Goal: Task Accomplishment & Management: Complete application form

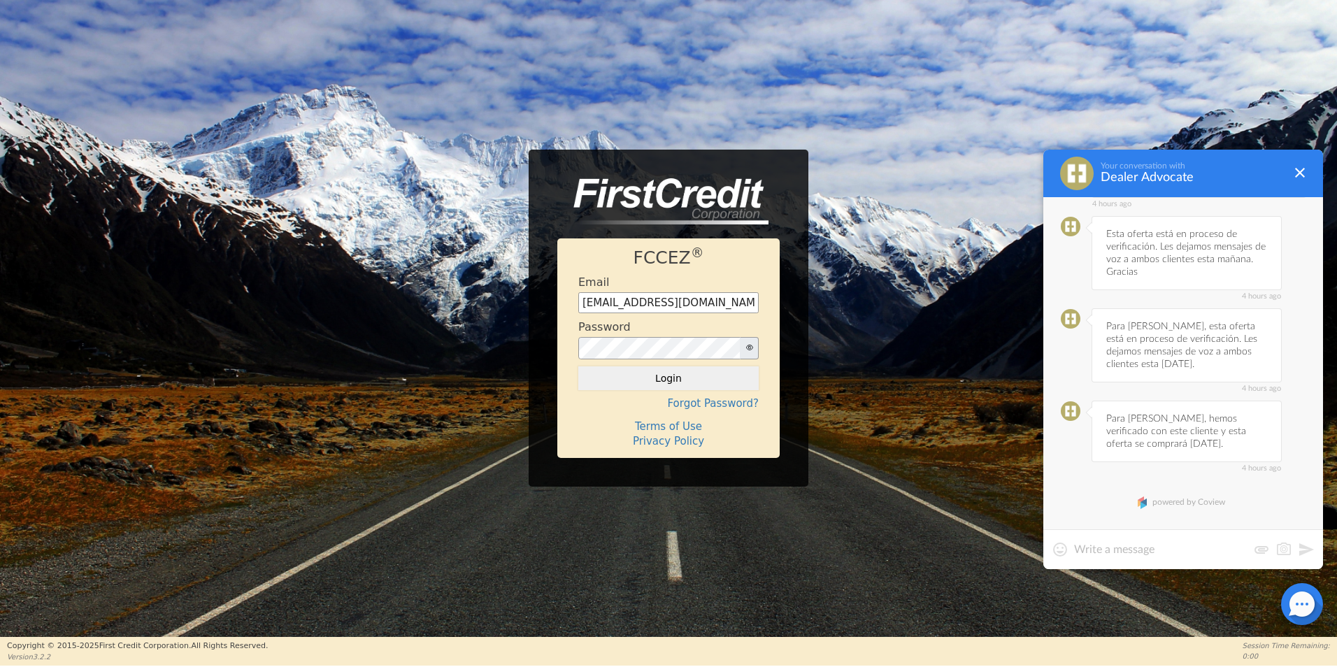
scroll to position [426, 0]
click at [1131, 548] on textarea at bounding box center [1160, 550] width 173 height 14
type textarea "Buena tarde,"
click at [708, 383] on button "Login" at bounding box center [668, 378] width 180 height 24
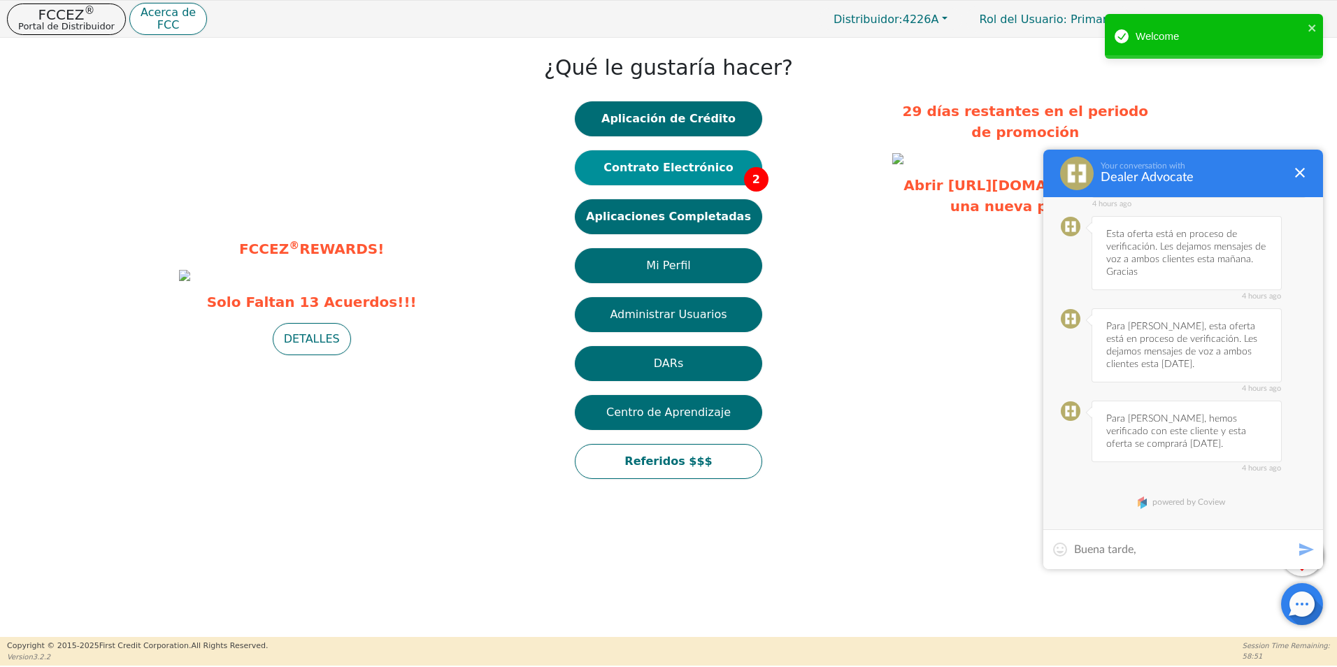
click at [699, 172] on button "Contrato Electrónico 2" at bounding box center [668, 167] width 187 height 35
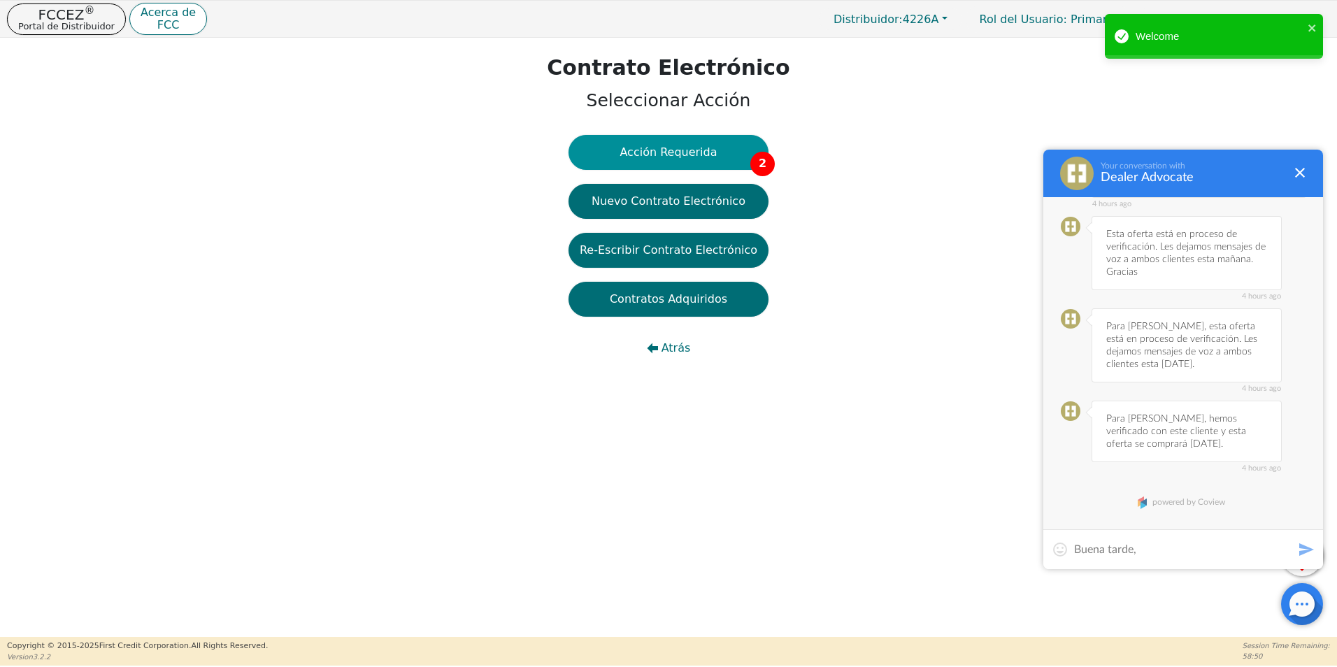
click at [690, 156] on button "Acción Requerida 2" at bounding box center [669, 152] width 200 height 35
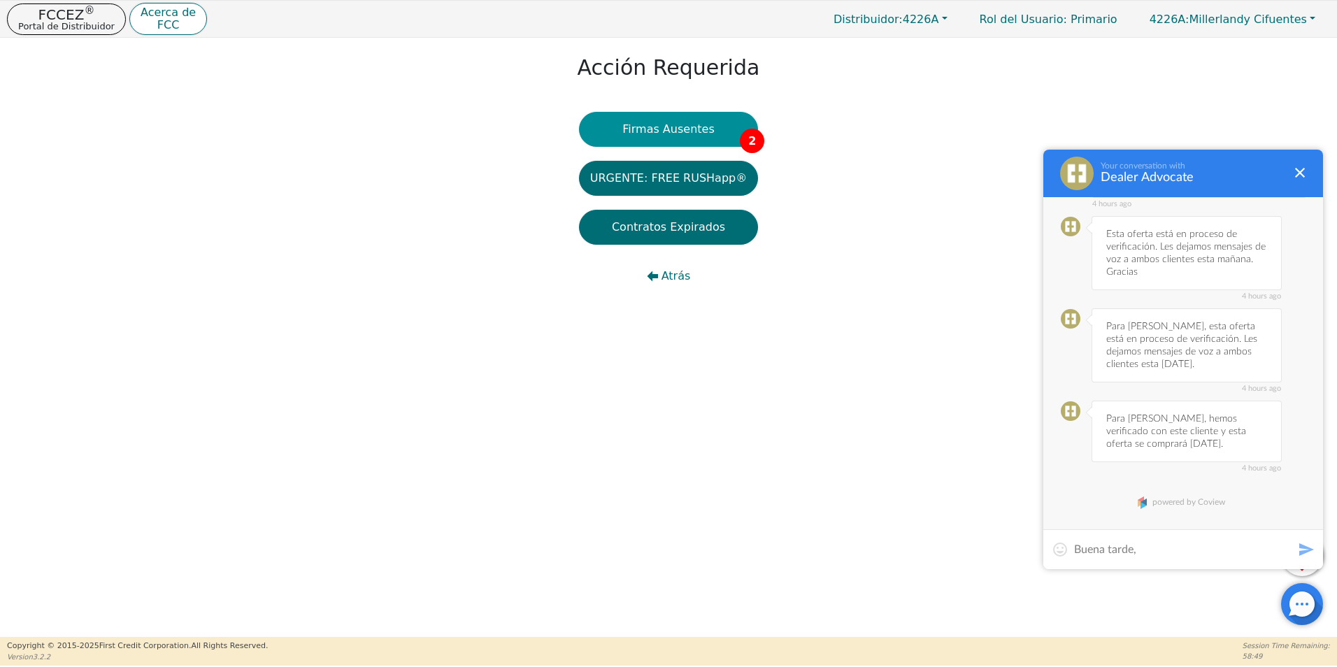
click at [715, 127] on button "Firmas Ausentes 2" at bounding box center [668, 129] width 179 height 35
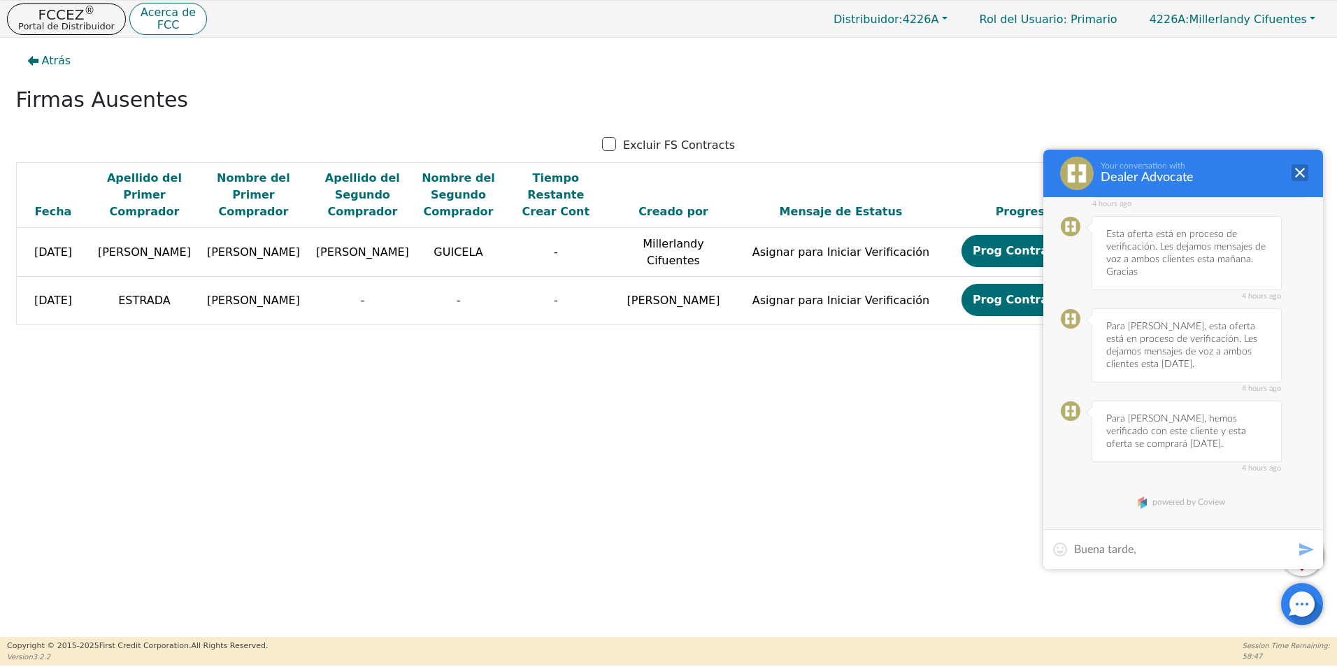
click at [1300, 176] on div at bounding box center [1300, 172] width 17 height 17
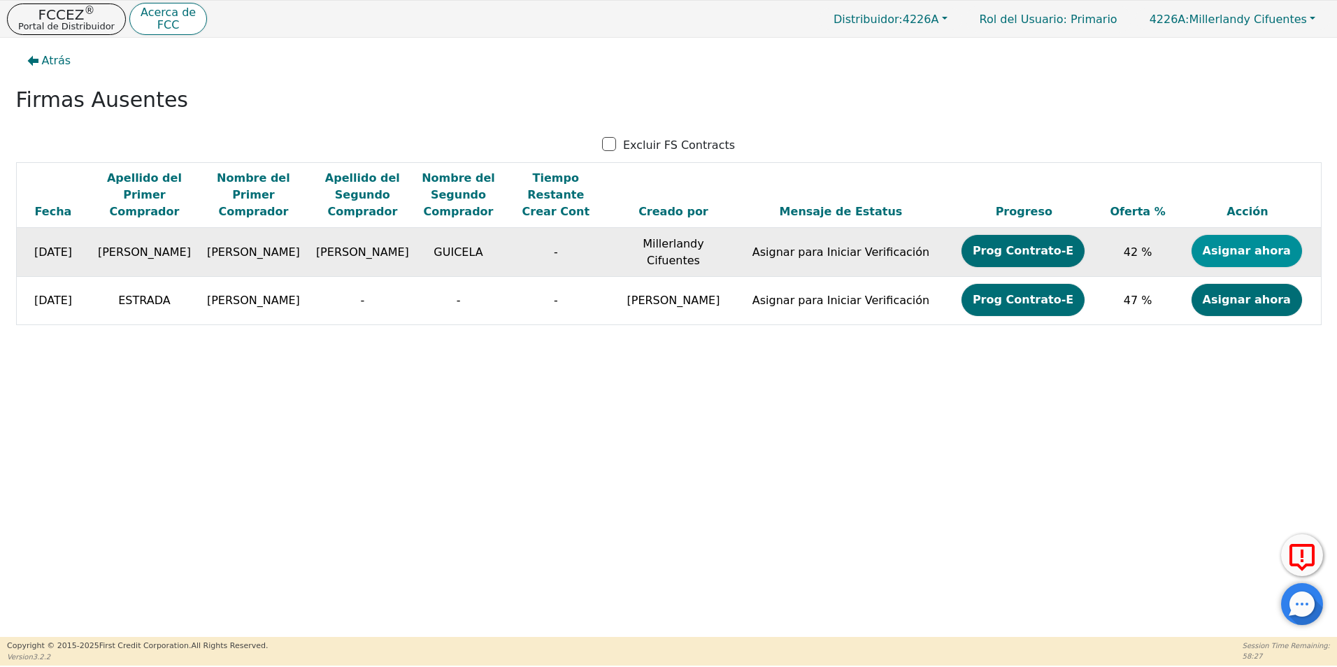
click at [1242, 251] on button "Asignar ahora" at bounding box center [1247, 251] width 110 height 32
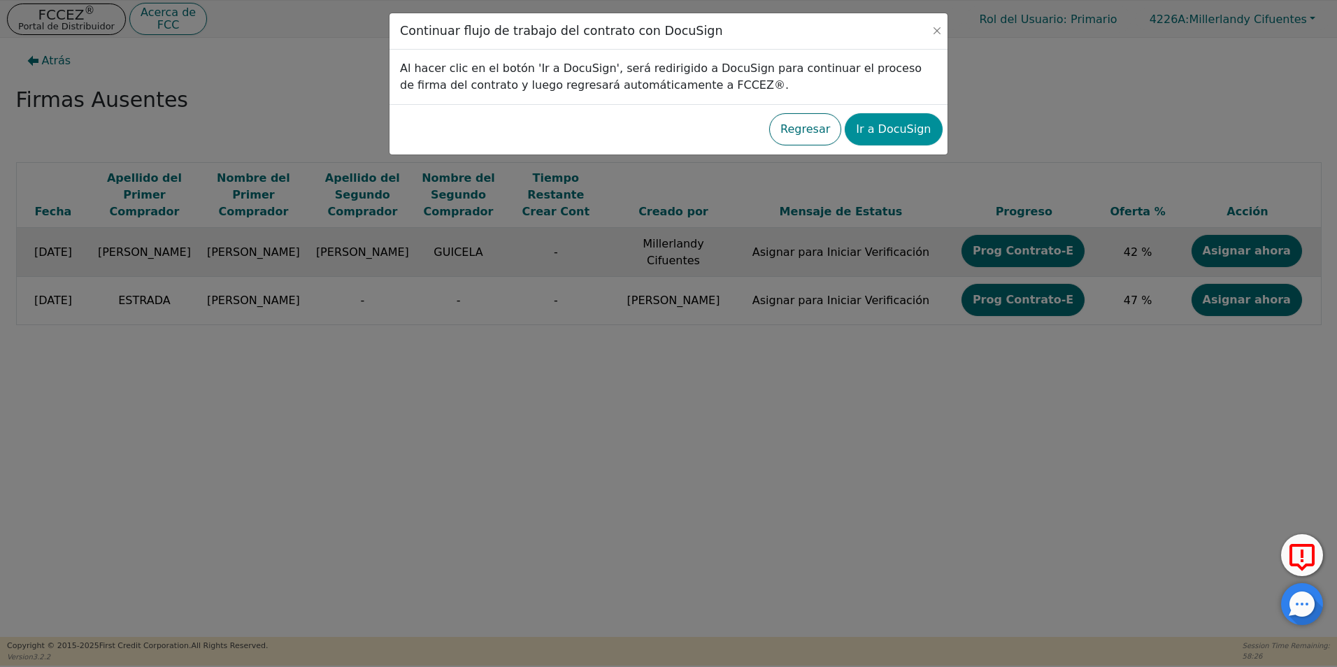
click at [915, 115] on button "Ir a DocuSign" at bounding box center [893, 129] width 97 height 32
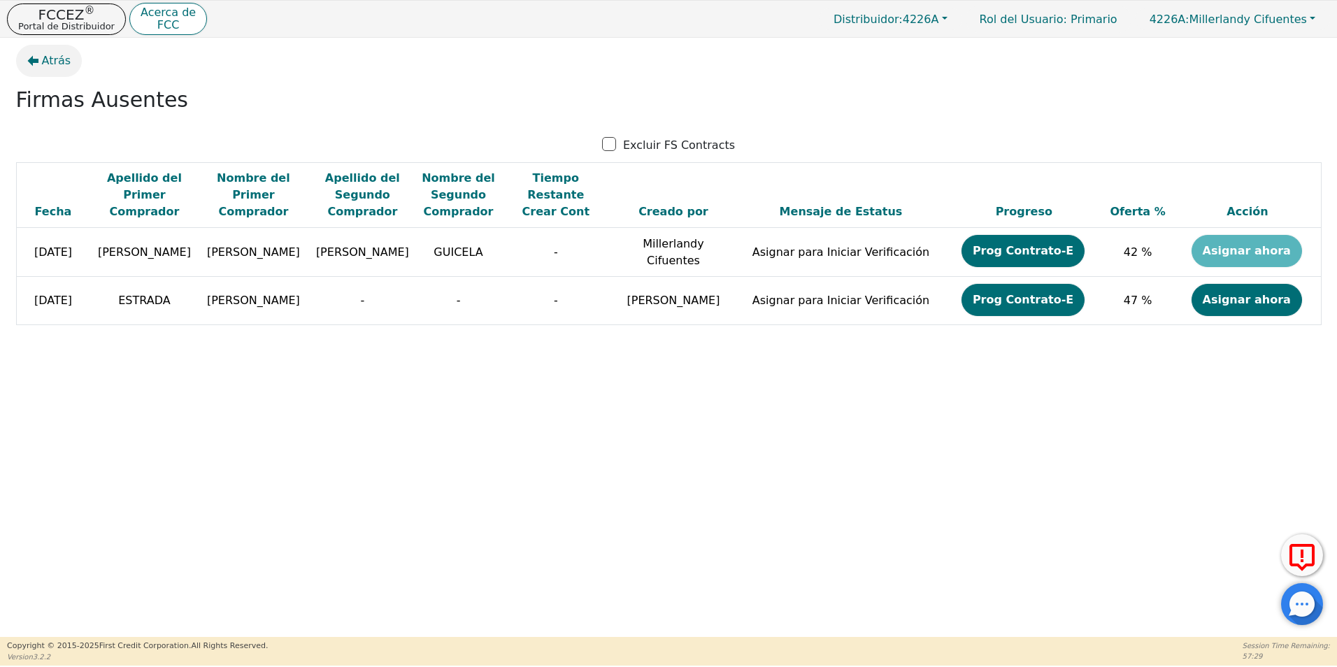
click at [45, 64] on span "Atrás" at bounding box center [56, 60] width 29 height 17
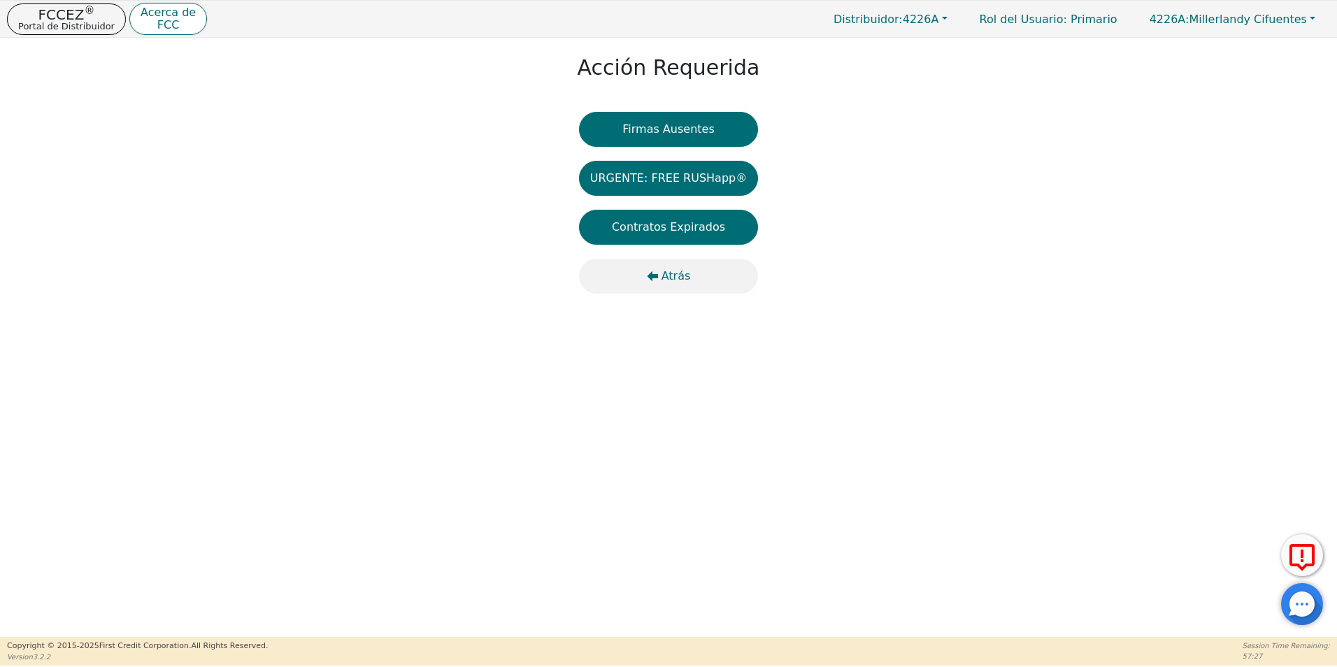
click at [676, 273] on span "Atrás" at bounding box center [676, 276] width 29 height 17
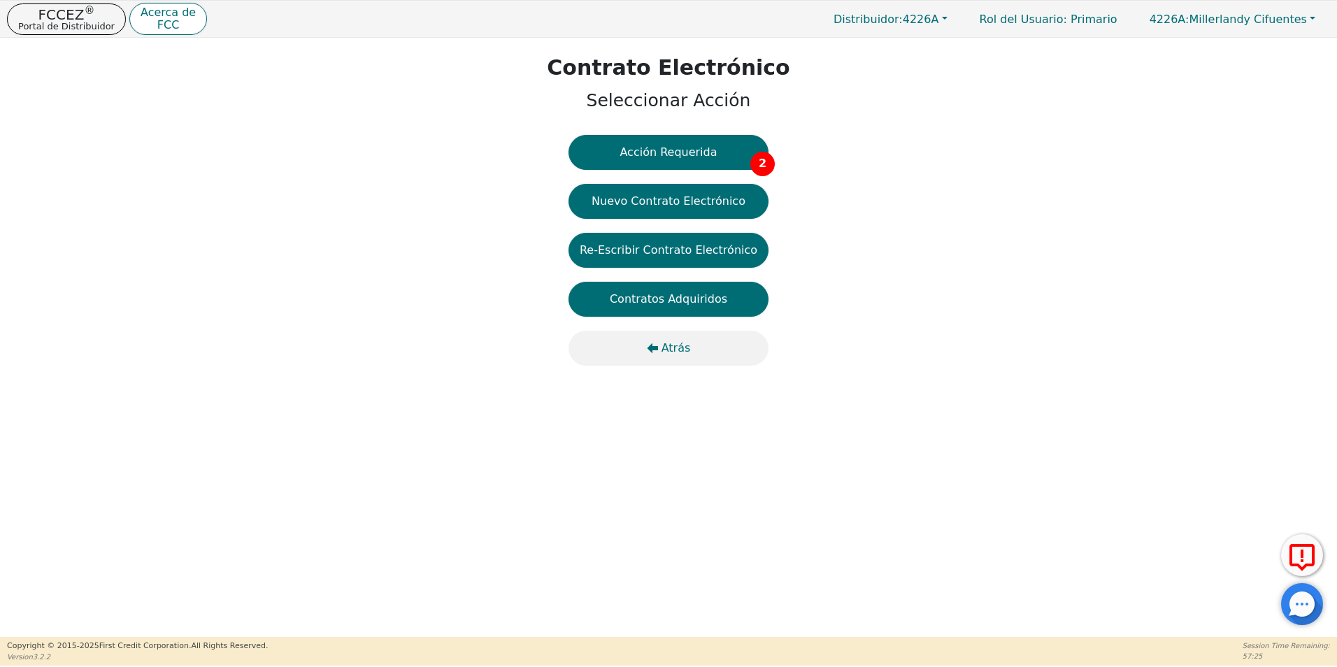
click at [676, 352] on span "Atrás" at bounding box center [676, 348] width 29 height 17
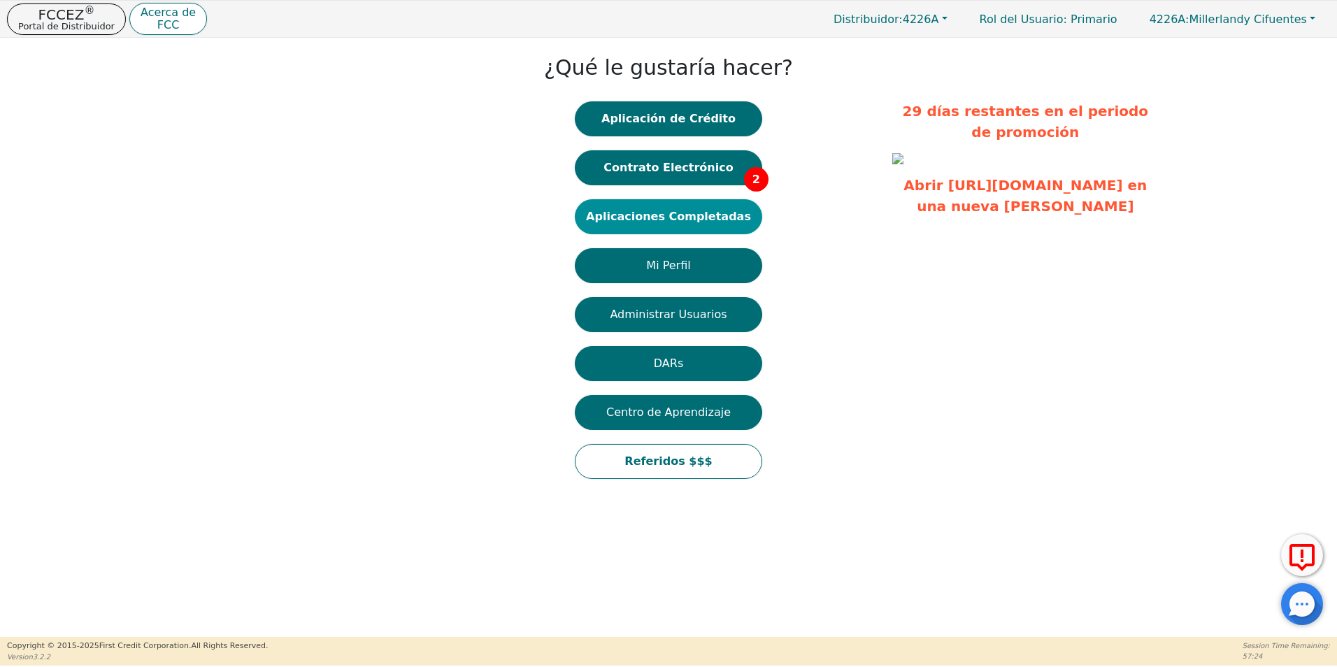
click at [690, 215] on button "Aplicaciones Completadas" at bounding box center [668, 216] width 187 height 35
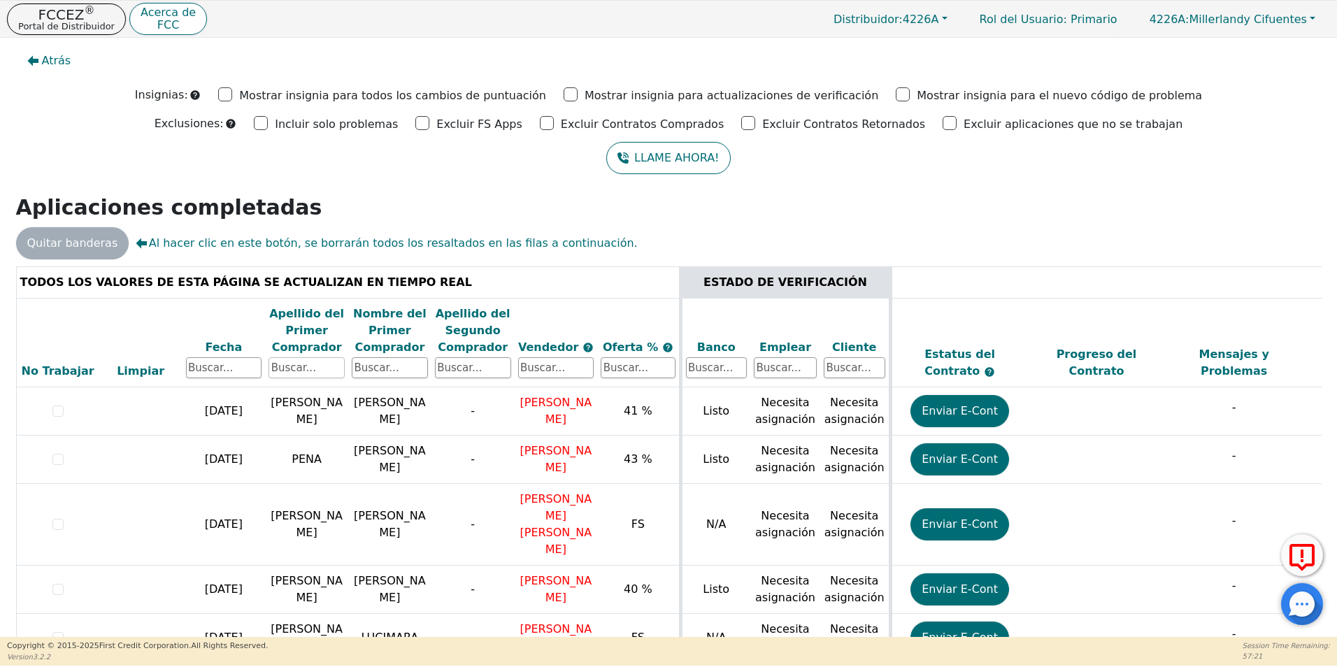
click at [306, 376] on input "text" at bounding box center [307, 367] width 76 height 21
type input "lopez"
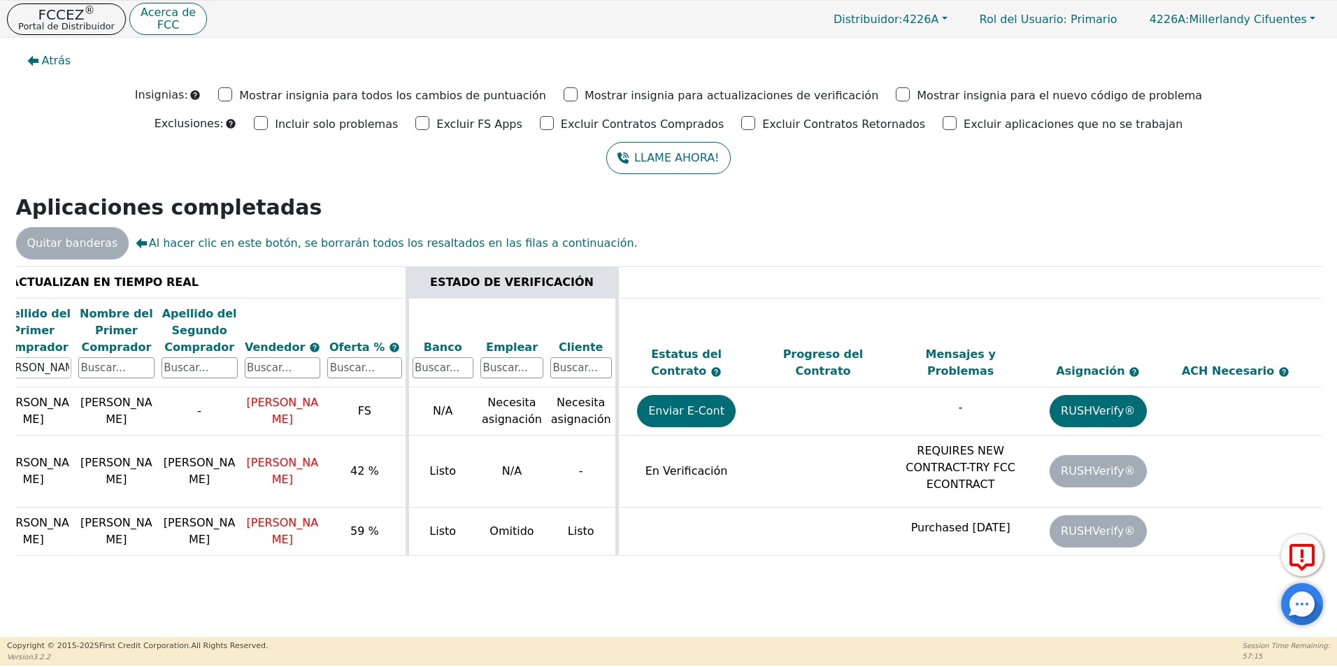
scroll to position [0, 394]
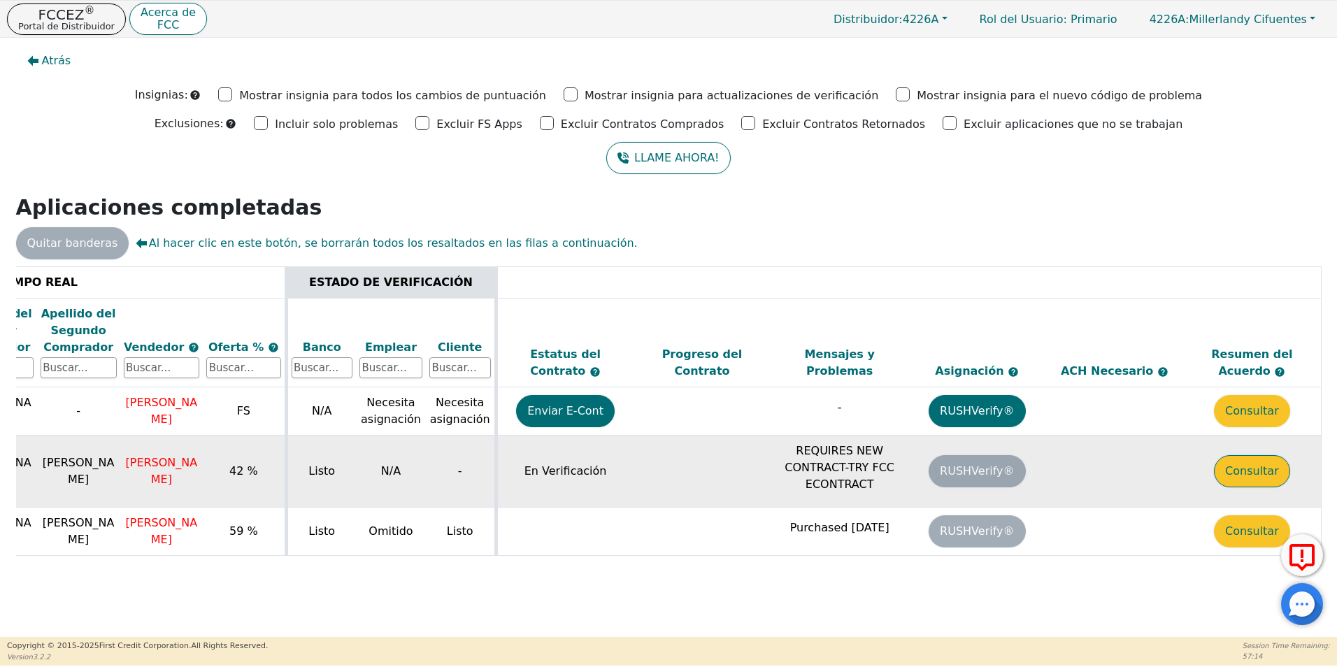
click at [1232, 476] on button "Consultar" at bounding box center [1252, 471] width 76 height 32
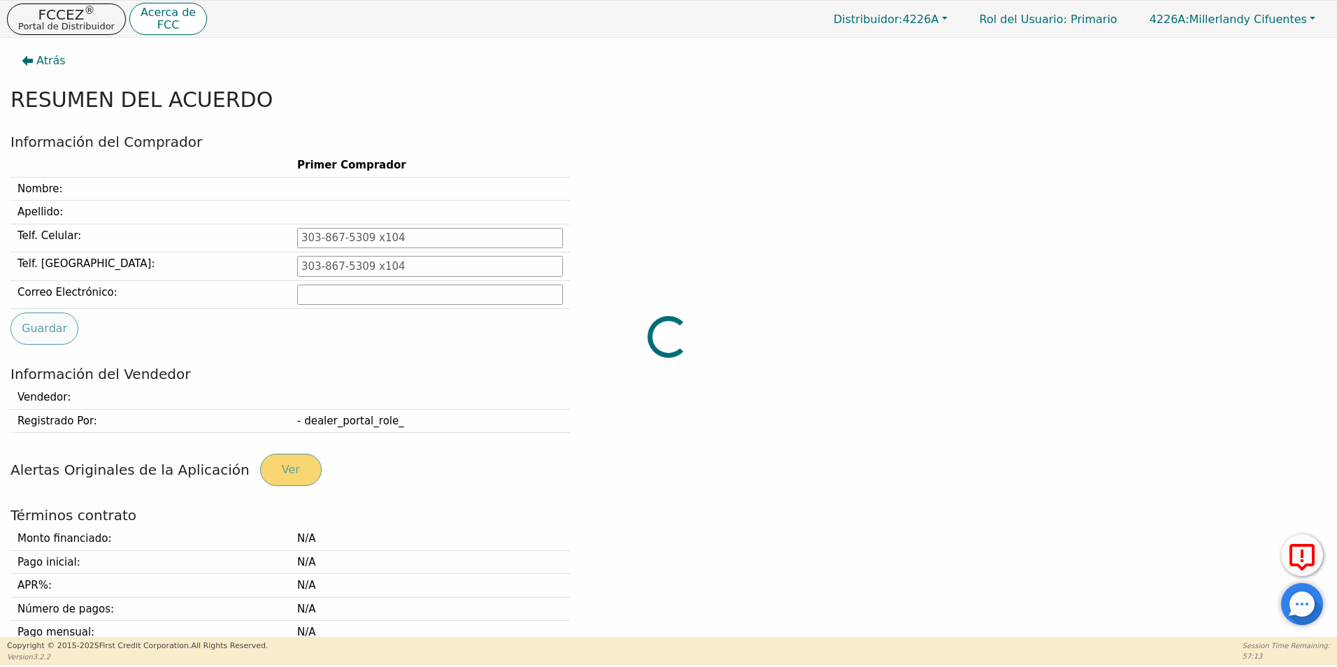
type input "732-428-6873"
type input "hector_lopez908@yahoo.com"
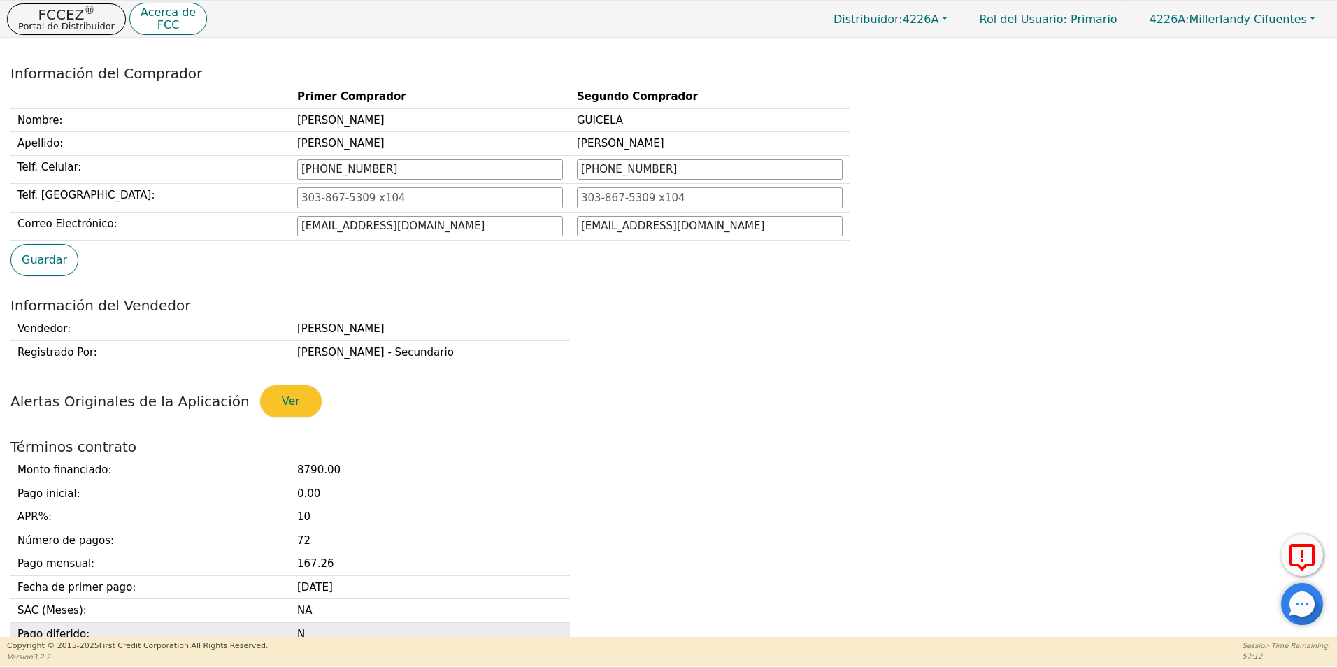
scroll to position [280, 0]
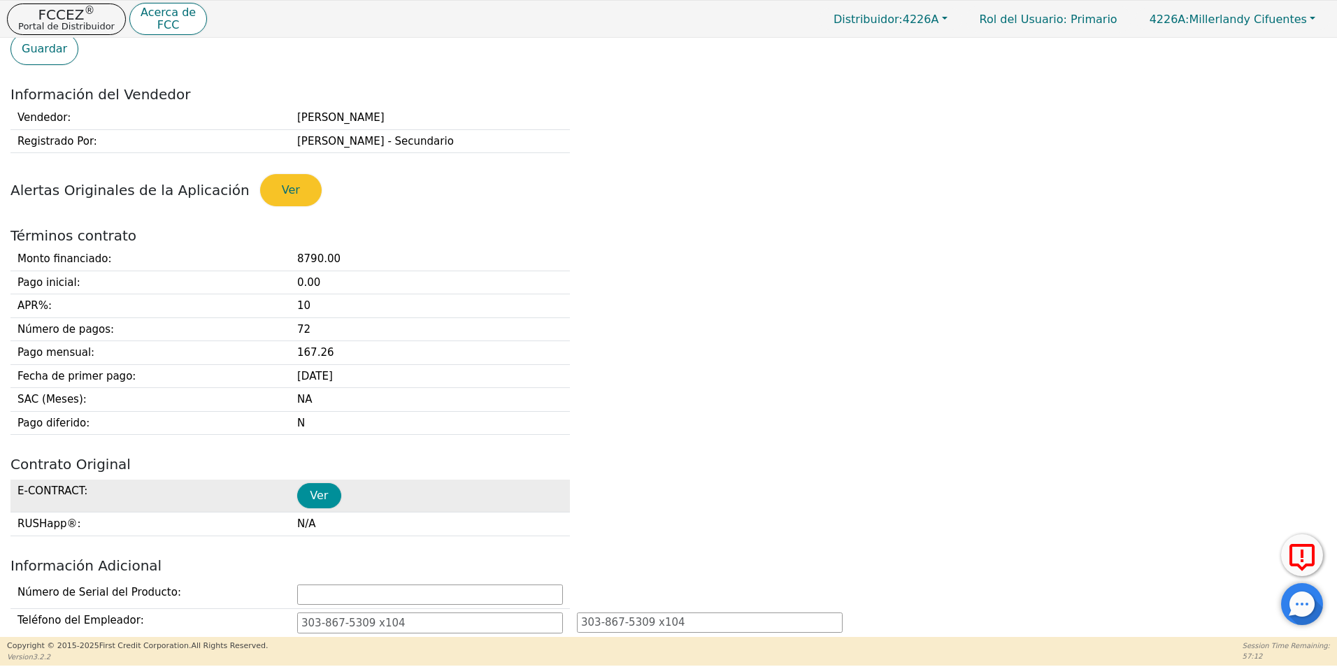
click at [315, 497] on button "Ver" at bounding box center [319, 495] width 44 height 25
